Goal: Transaction & Acquisition: Subscribe to service/newsletter

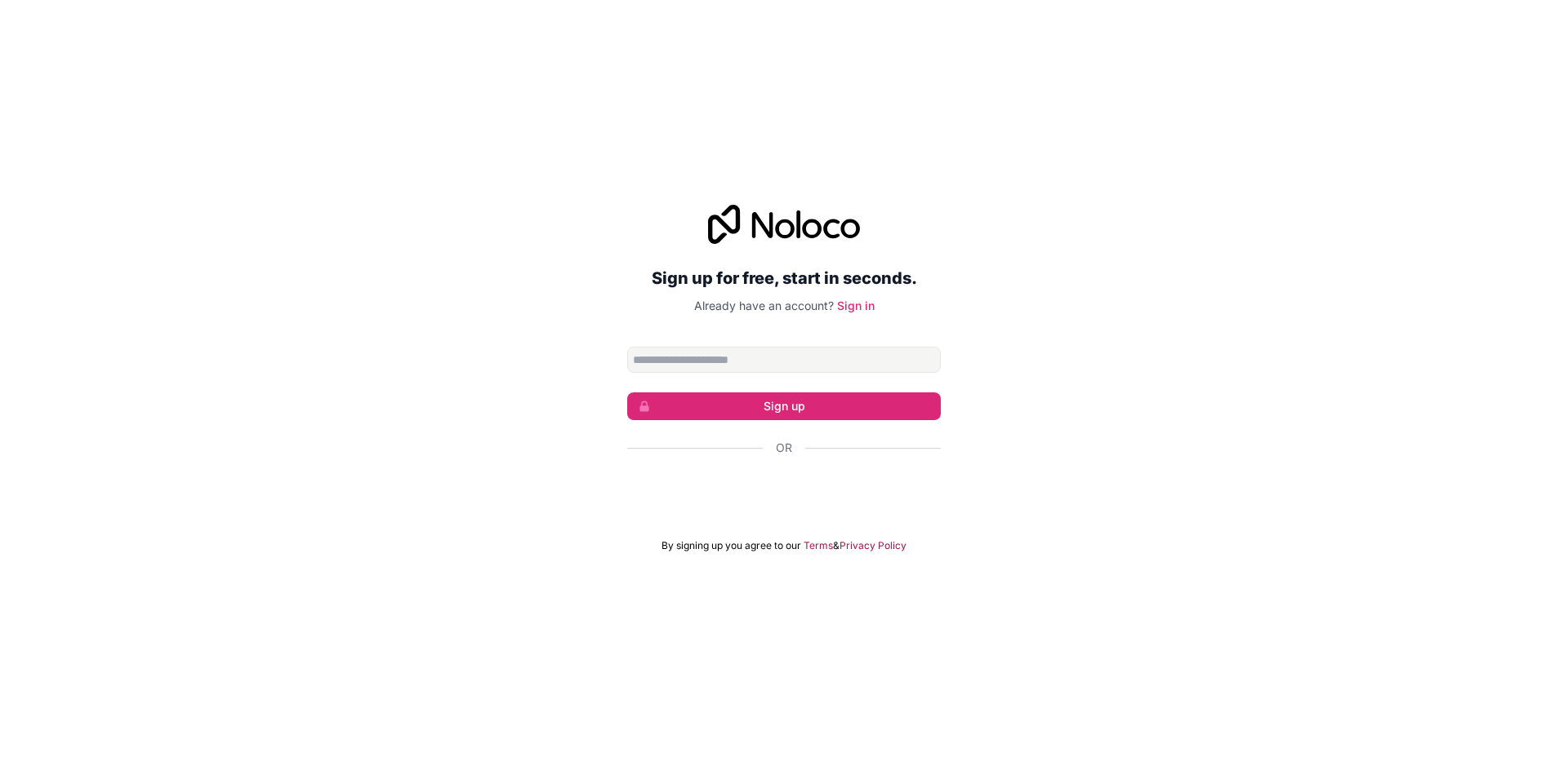
click at [571, 477] on div "Sign up for free, start in seconds. Already have an account? Sign in Sign up Or…" at bounding box center [784, 379] width 1568 height 393
click at [851, 311] on link "Sign in" at bounding box center [855, 306] width 38 height 14
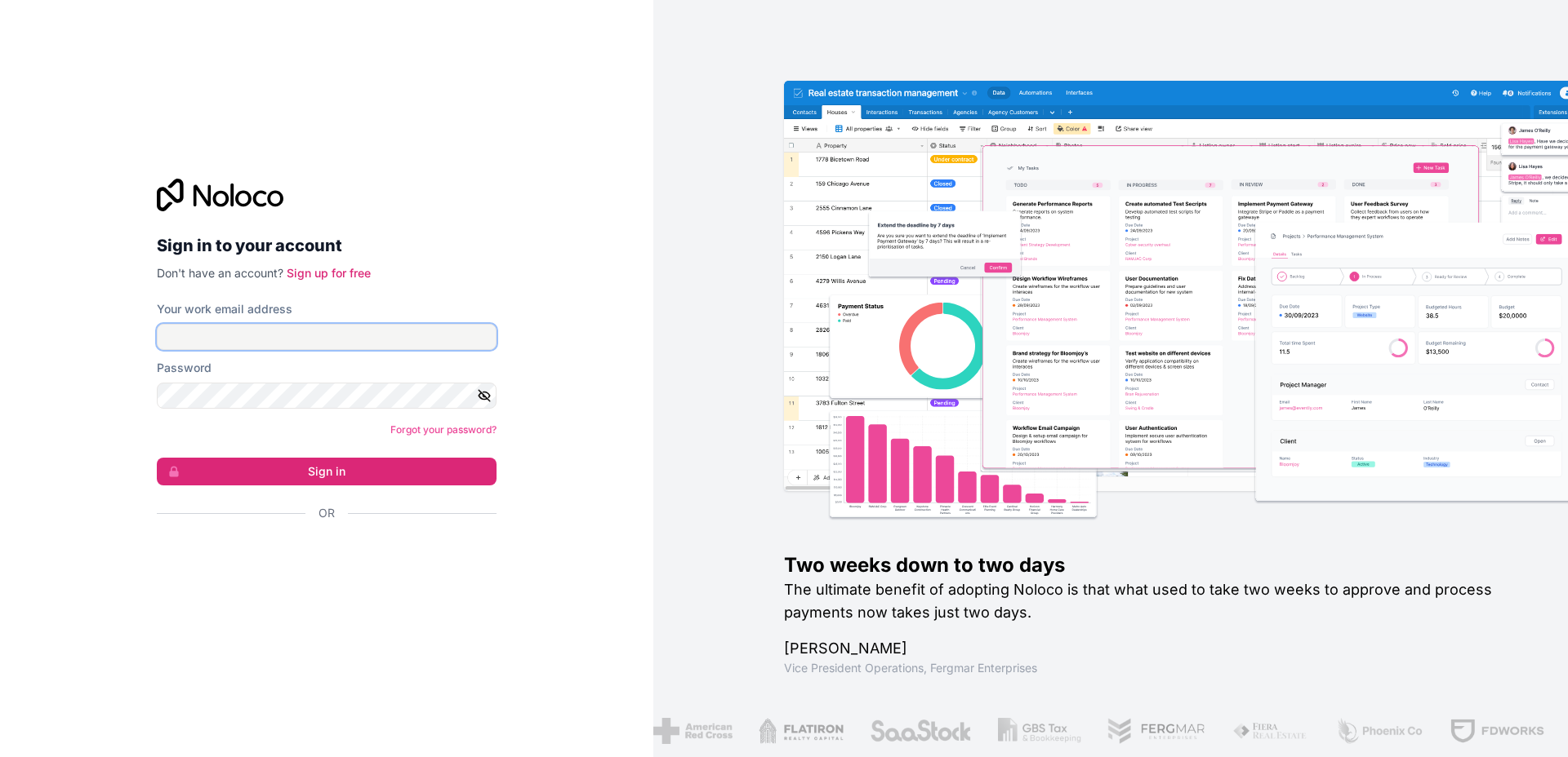
click at [311, 337] on input "Your work email address" at bounding box center [326, 337] width 340 height 26
type input "**********"
click at [198, 463] on button "Sign in" at bounding box center [326, 472] width 340 height 28
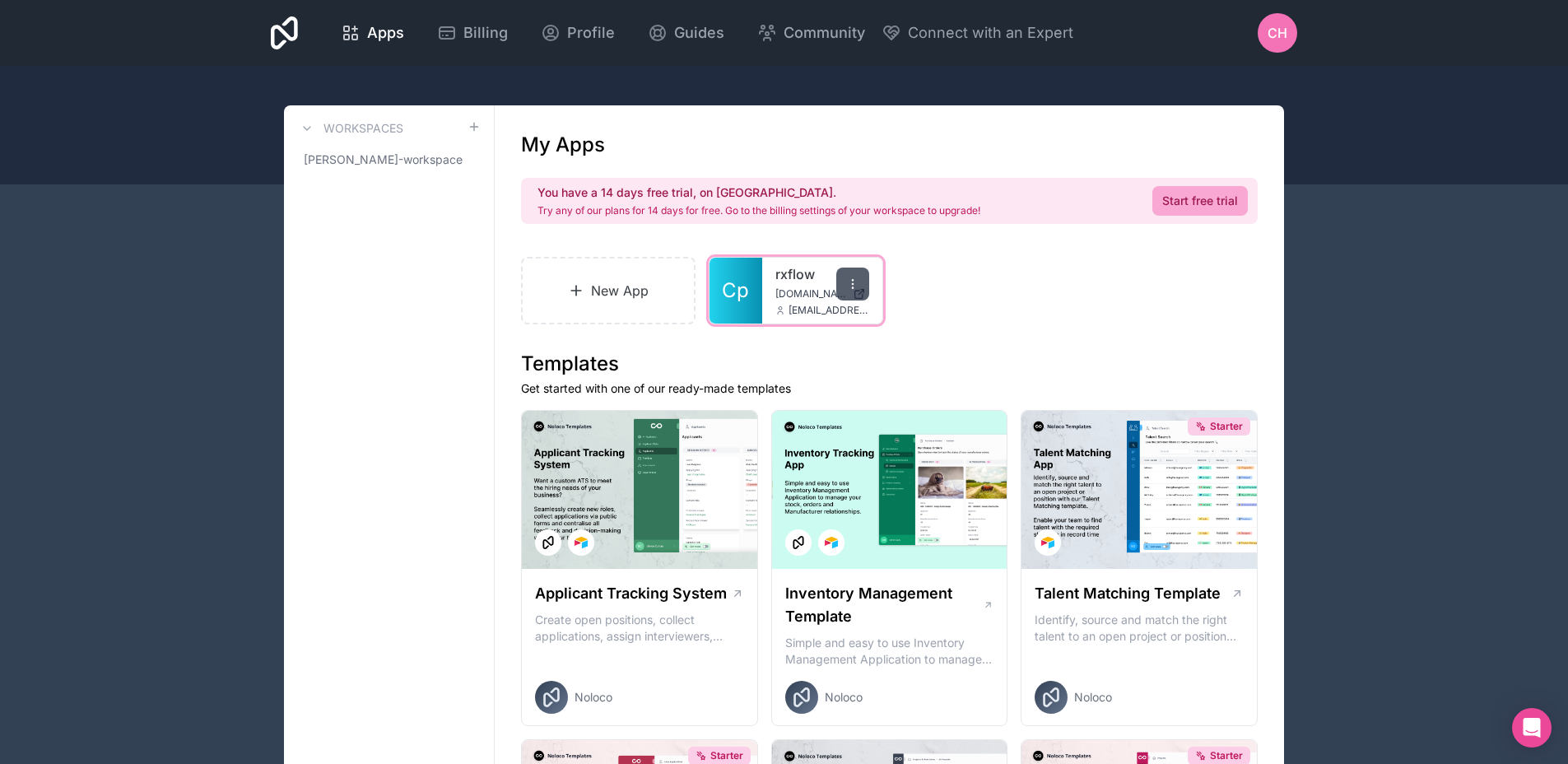
click at [852, 278] on icon at bounding box center [853, 284] width 14 height 14
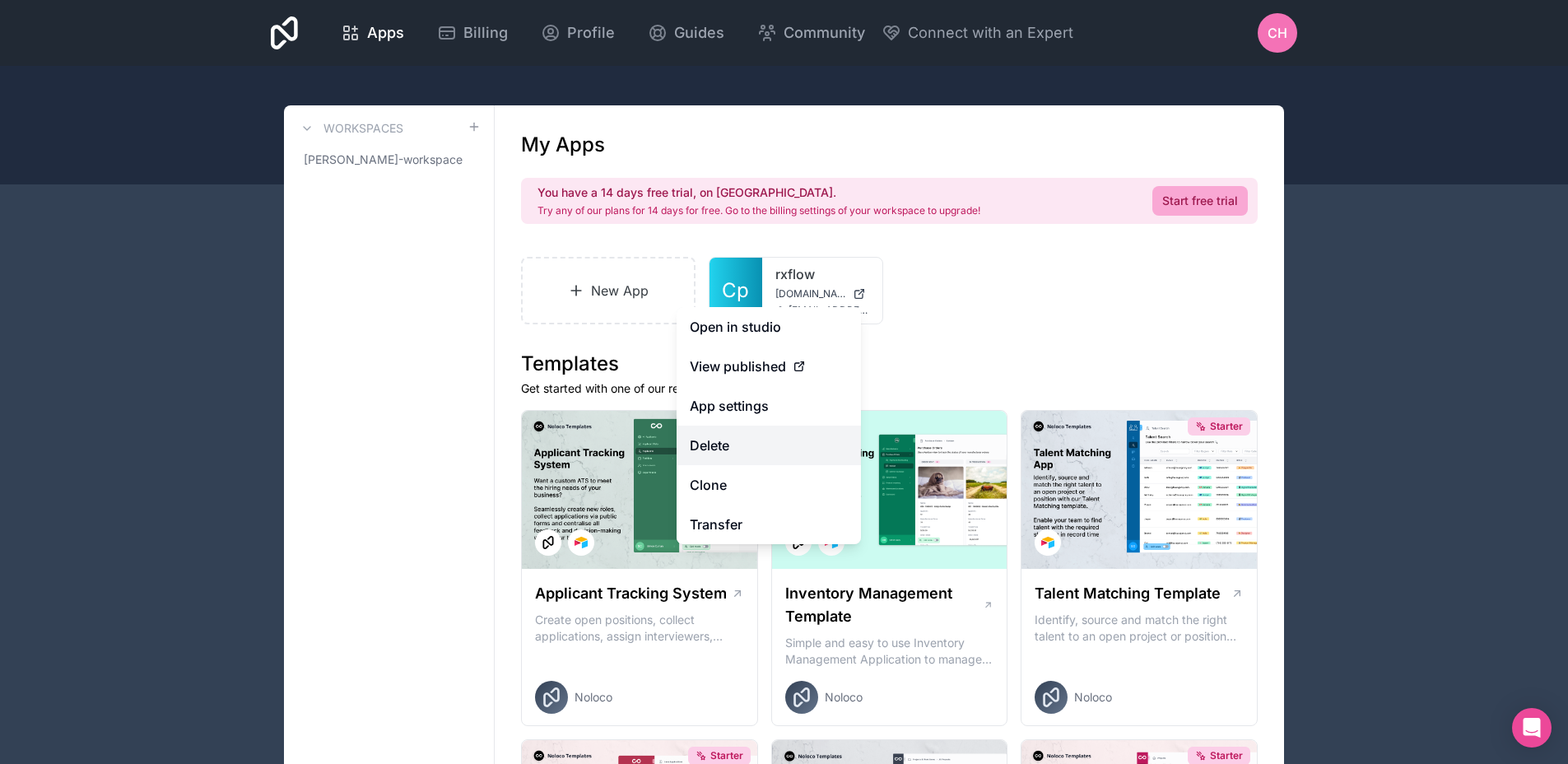
click at [759, 441] on button "Delete" at bounding box center [769, 445] width 185 height 40
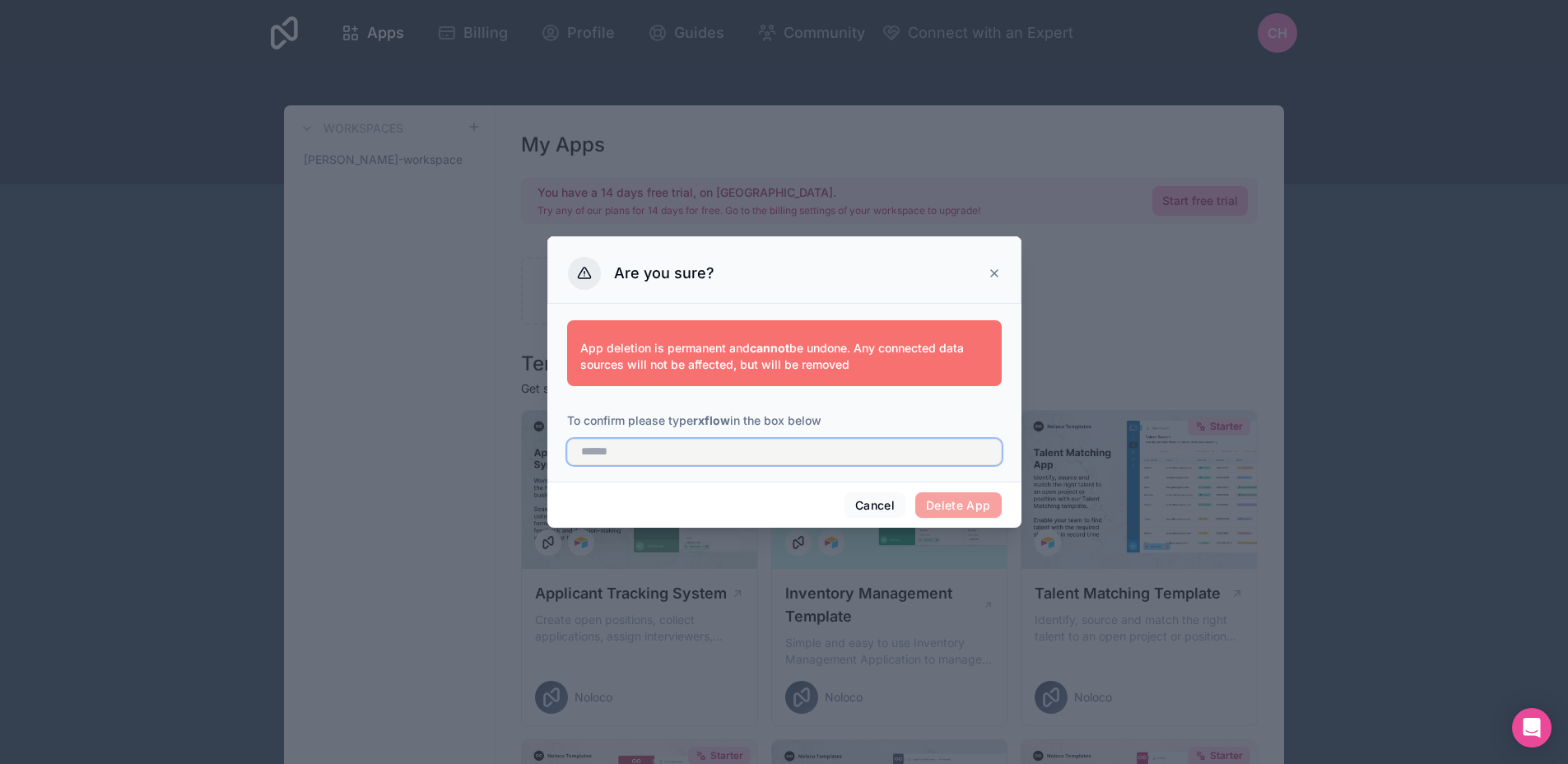
click at [865, 462] on input "text" at bounding box center [784, 452] width 435 height 26
type input "******"
click at [945, 499] on button "Delete App" at bounding box center [958, 505] width 87 height 26
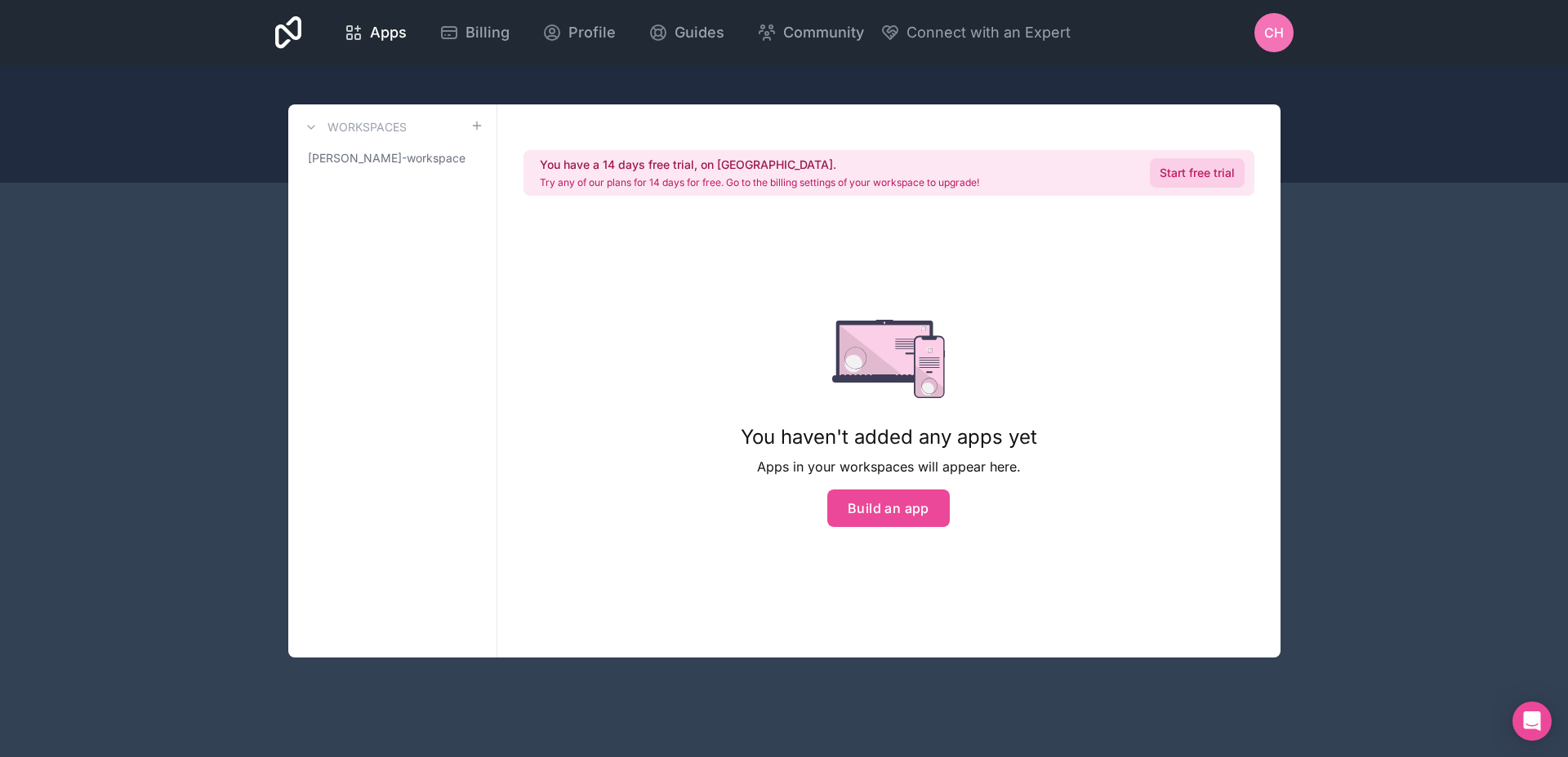
click at [1197, 171] on link "Start free trial" at bounding box center [1197, 173] width 95 height 29
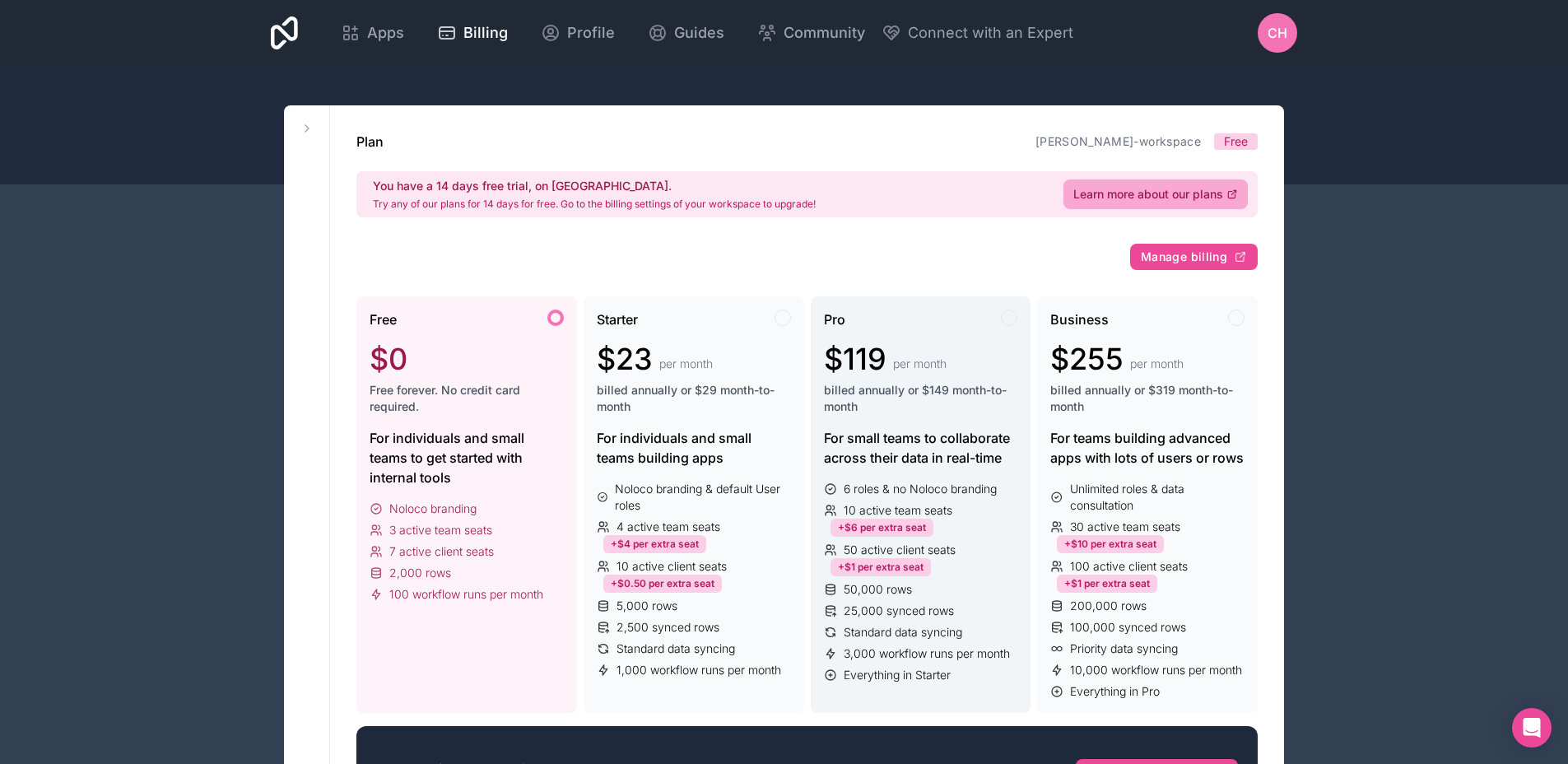
click at [917, 346] on div "$119 per month" at bounding box center [921, 359] width 195 height 33
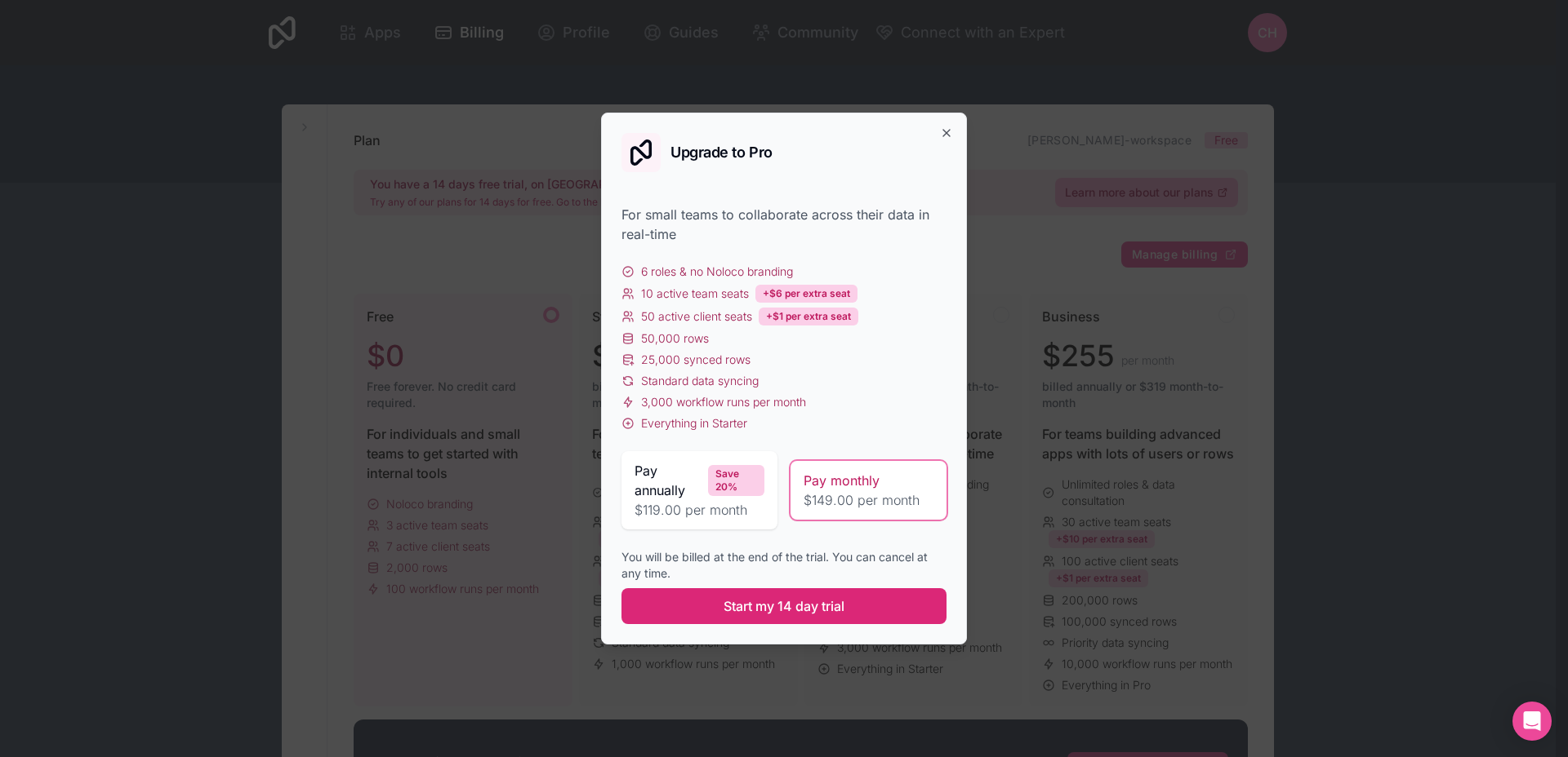
click at [820, 601] on span "Start my 14 day trial" at bounding box center [784, 607] width 121 height 19
